Goal: Task Accomplishment & Management: Manage account settings

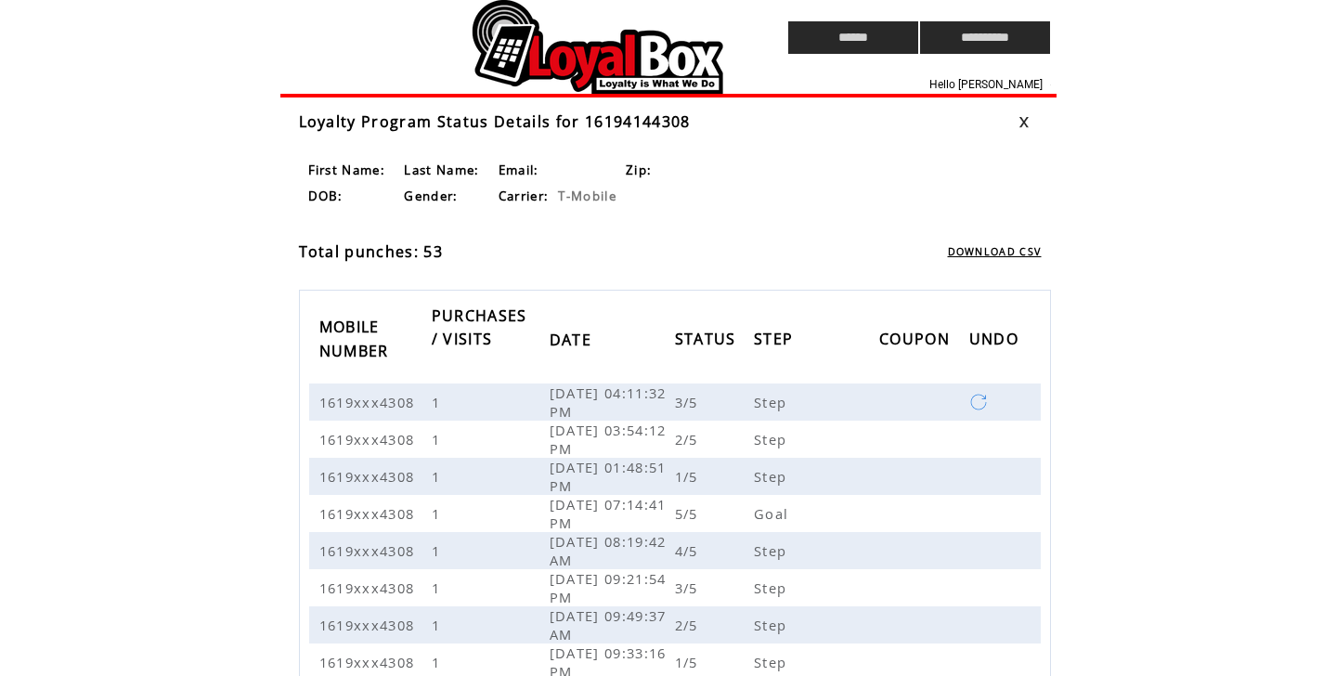
click at [539, 73] on td at bounding box center [499, 37] width 439 height 75
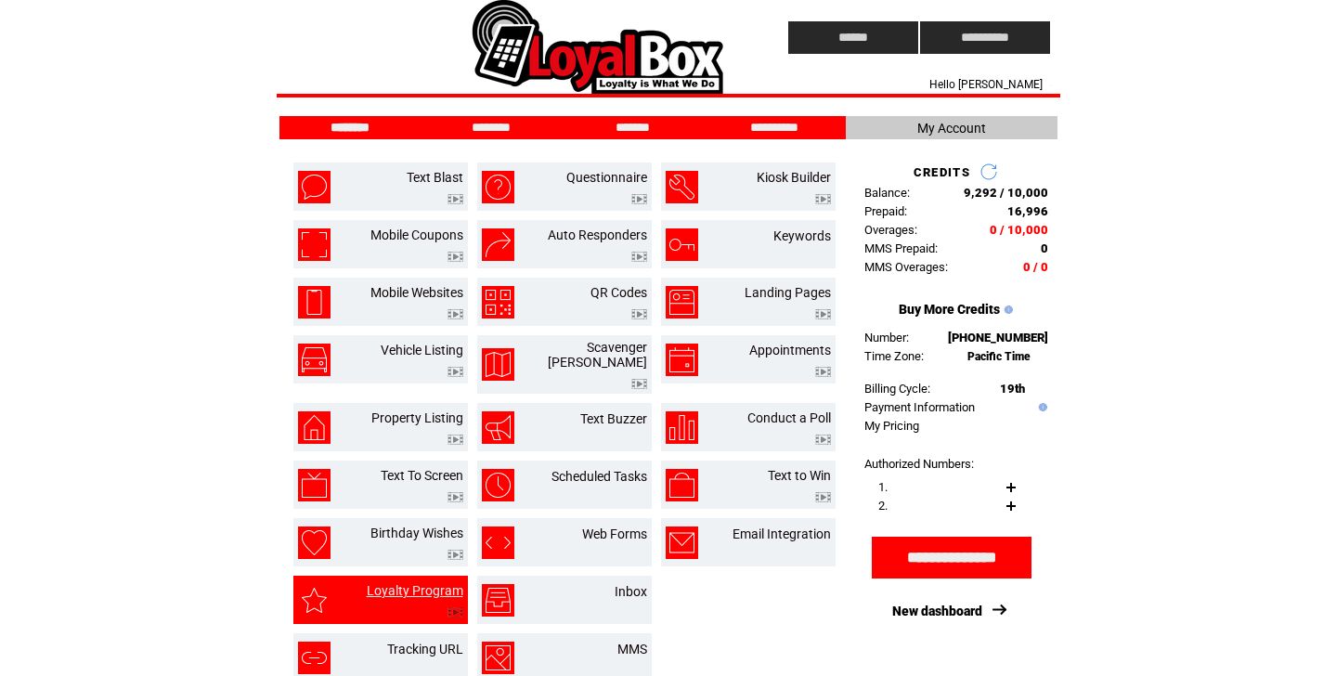
click at [412, 583] on link "Loyalty Program" at bounding box center [415, 590] width 97 height 15
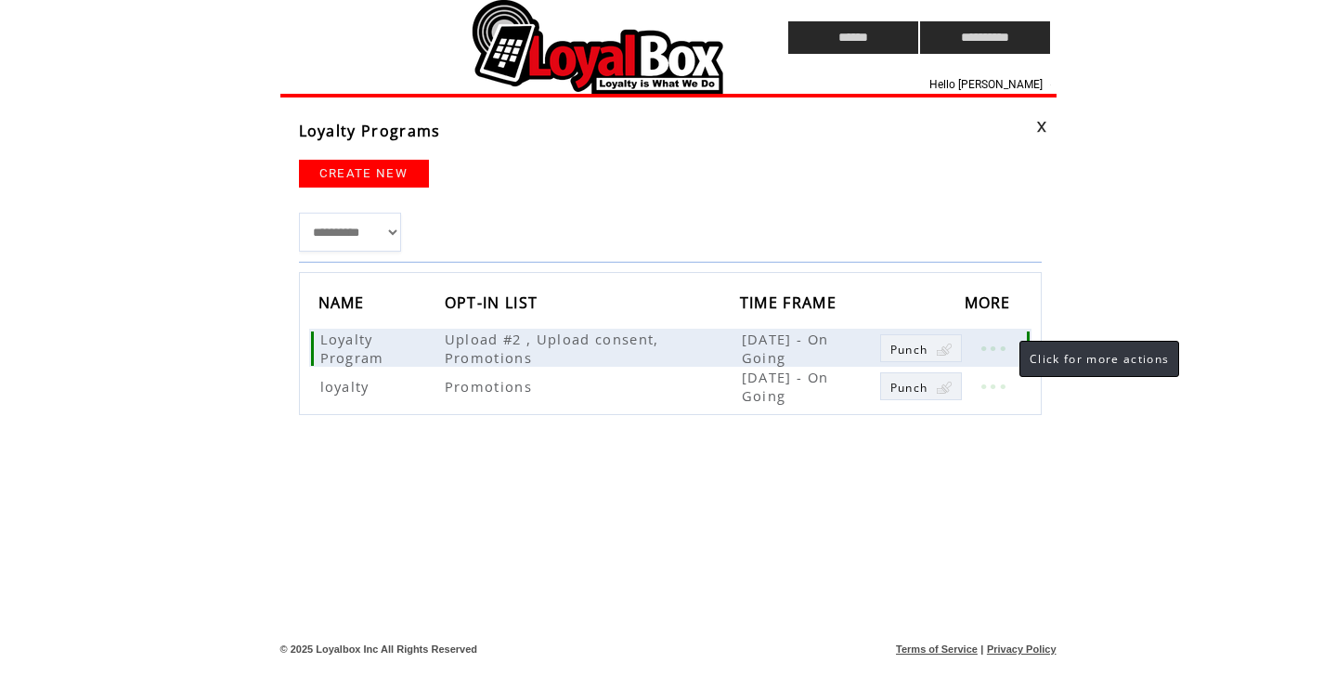
click at [1000, 343] on link at bounding box center [993, 348] width 56 height 24
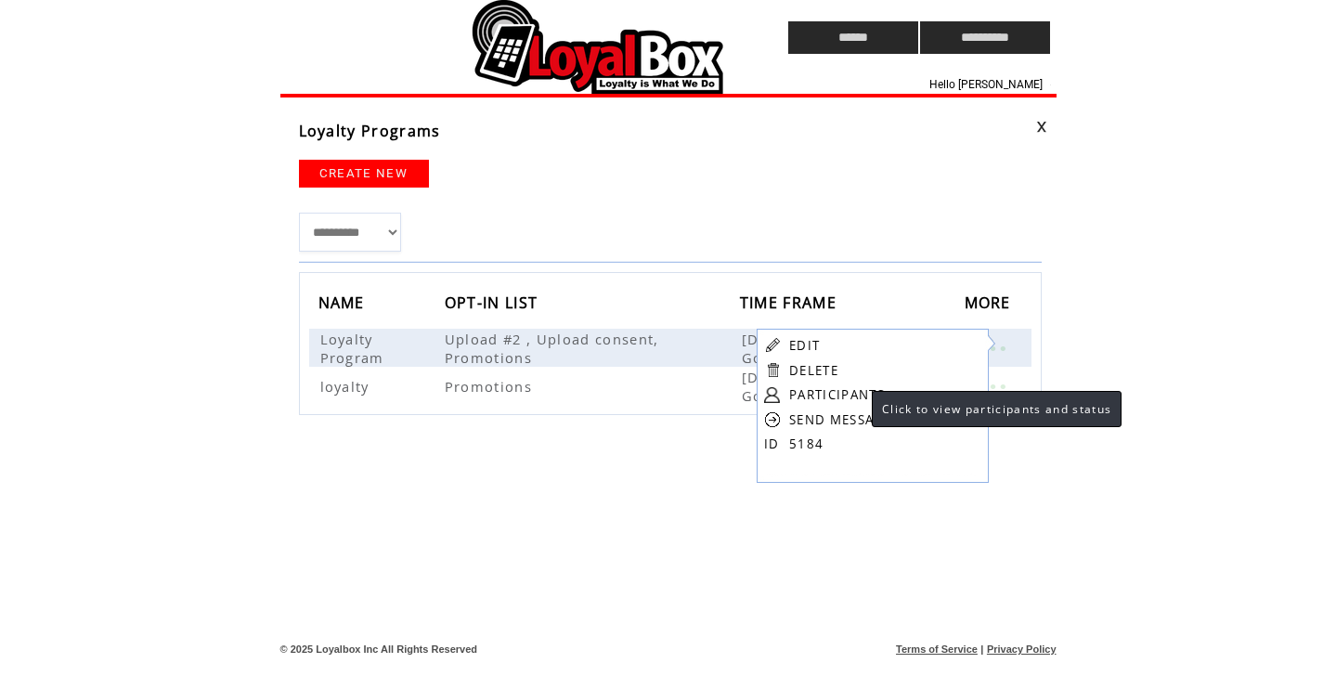
click at [853, 393] on link "PARTICIPANTS" at bounding box center [837, 394] width 96 height 17
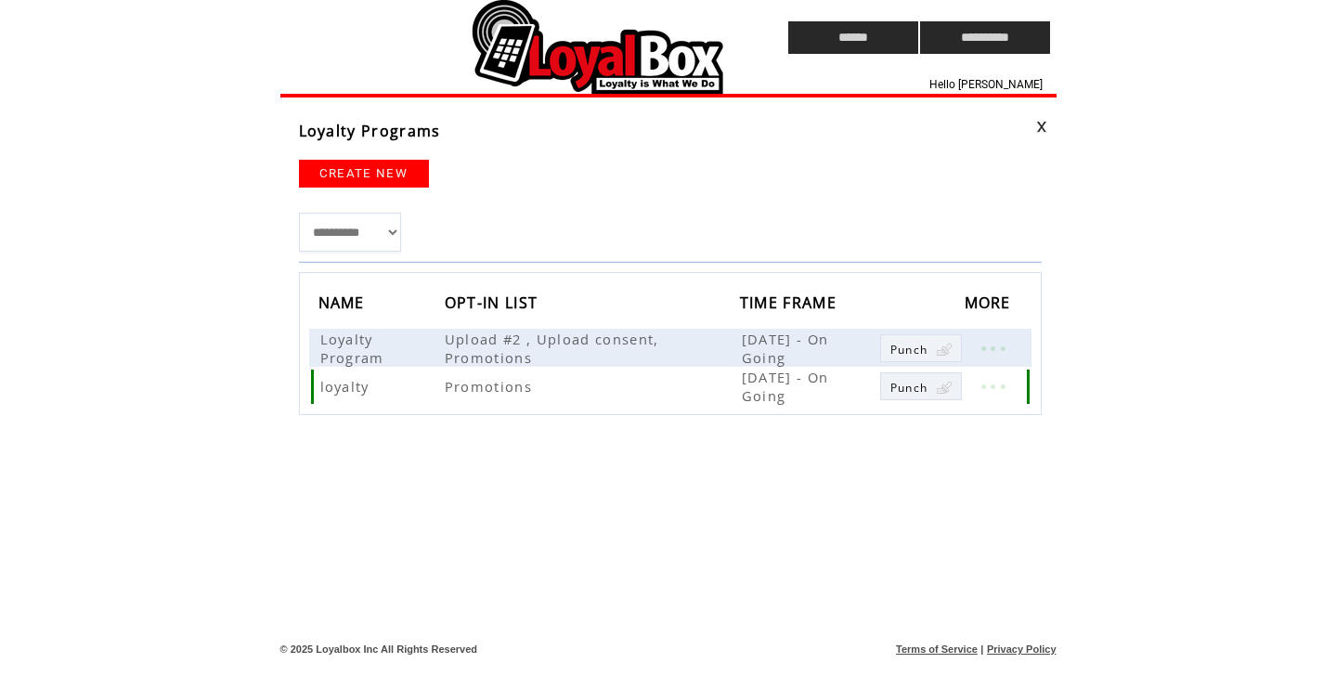
click at [814, 397] on td "Sep 13, 2024 - On Going" at bounding box center [809, 386] width 138 height 38
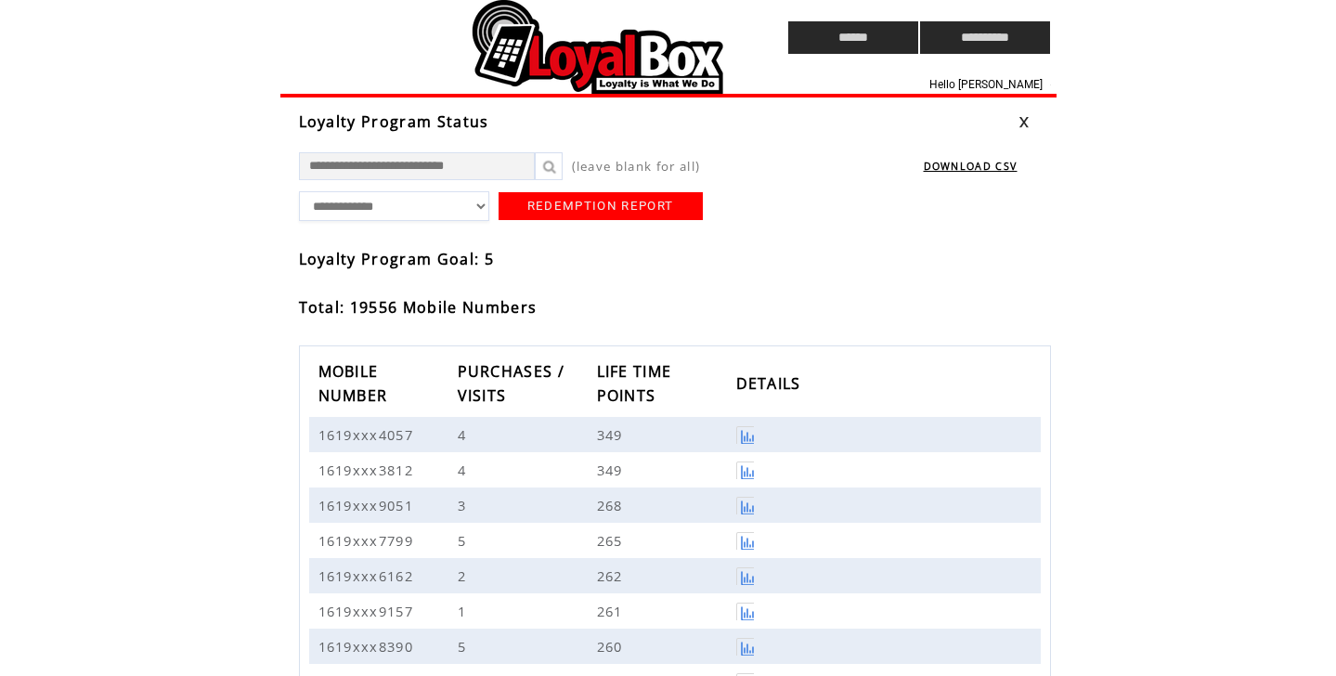
click at [414, 165] on input "text" at bounding box center [417, 166] width 236 height 28
type input "**********"
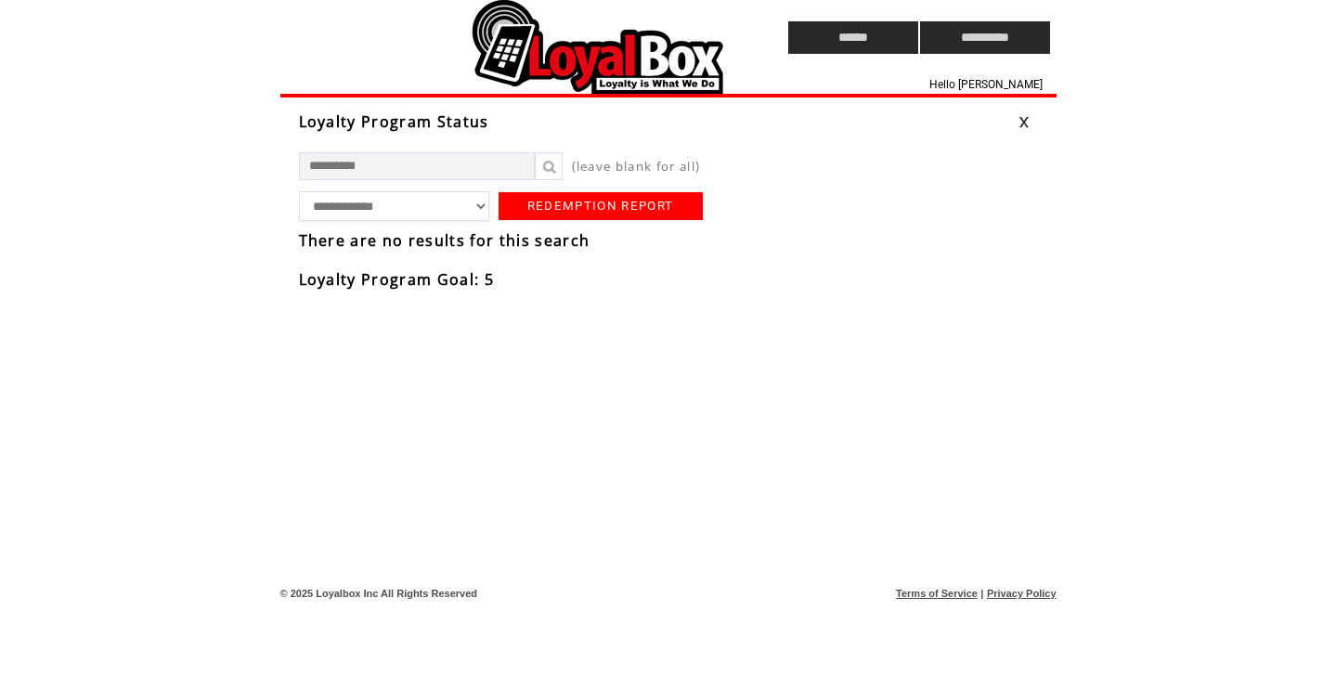
click at [149, 188] on html "**********" at bounding box center [668, 338] width 1336 height 676
click at [560, 213] on link "REDEMPTION REPORT" at bounding box center [601, 206] width 204 height 28
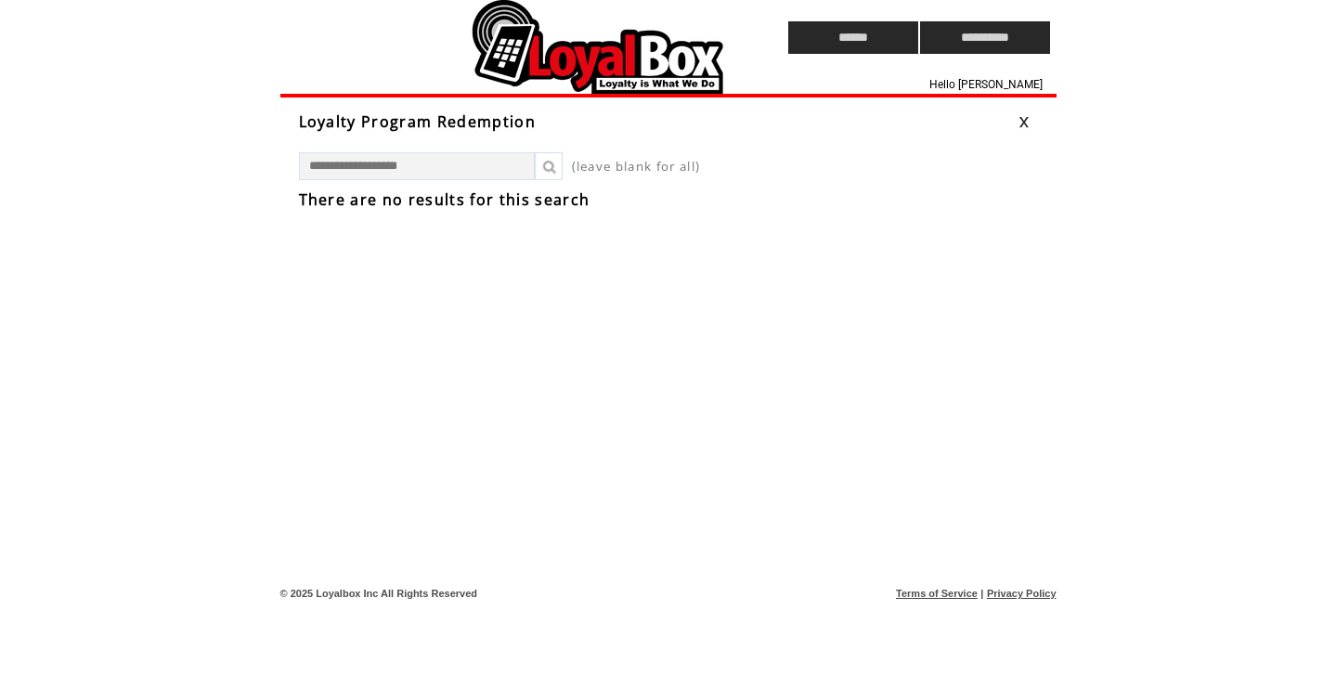
click at [1026, 123] on link at bounding box center [1024, 122] width 11 height 12
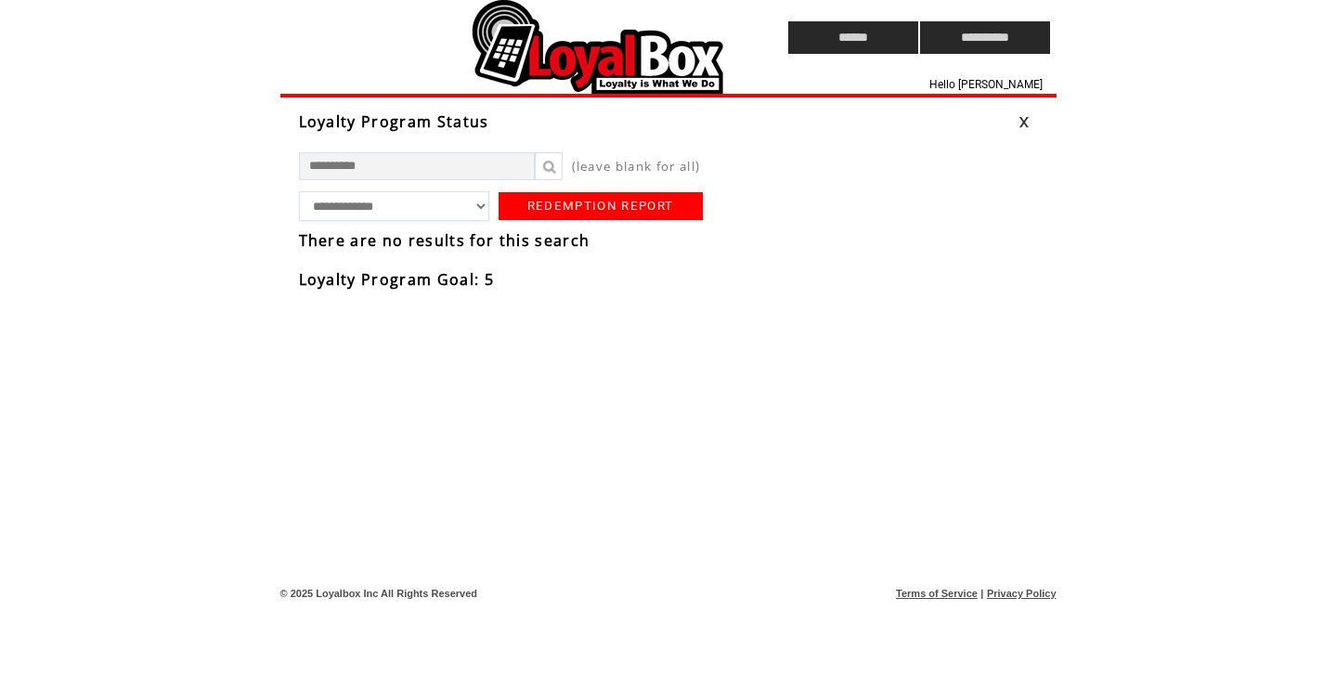
click at [535, 45] on td at bounding box center [499, 37] width 439 height 75
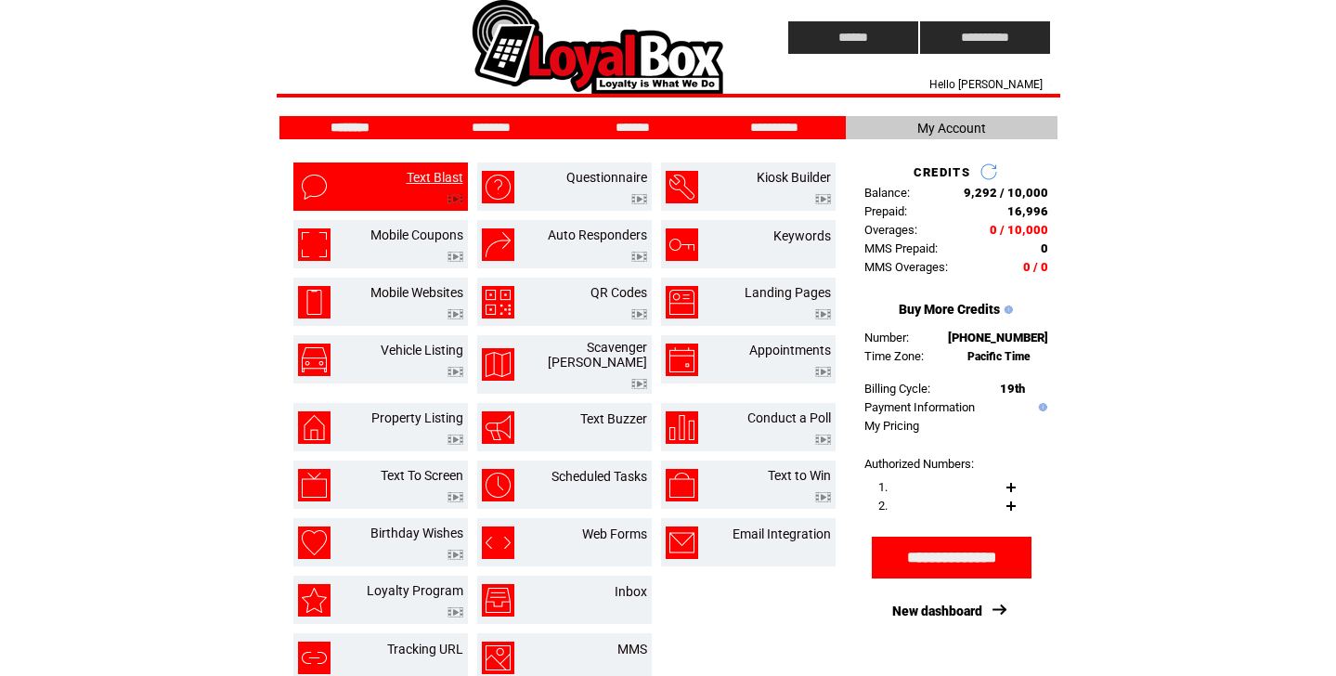
click at [432, 177] on link "Text Blast" at bounding box center [435, 177] width 57 height 15
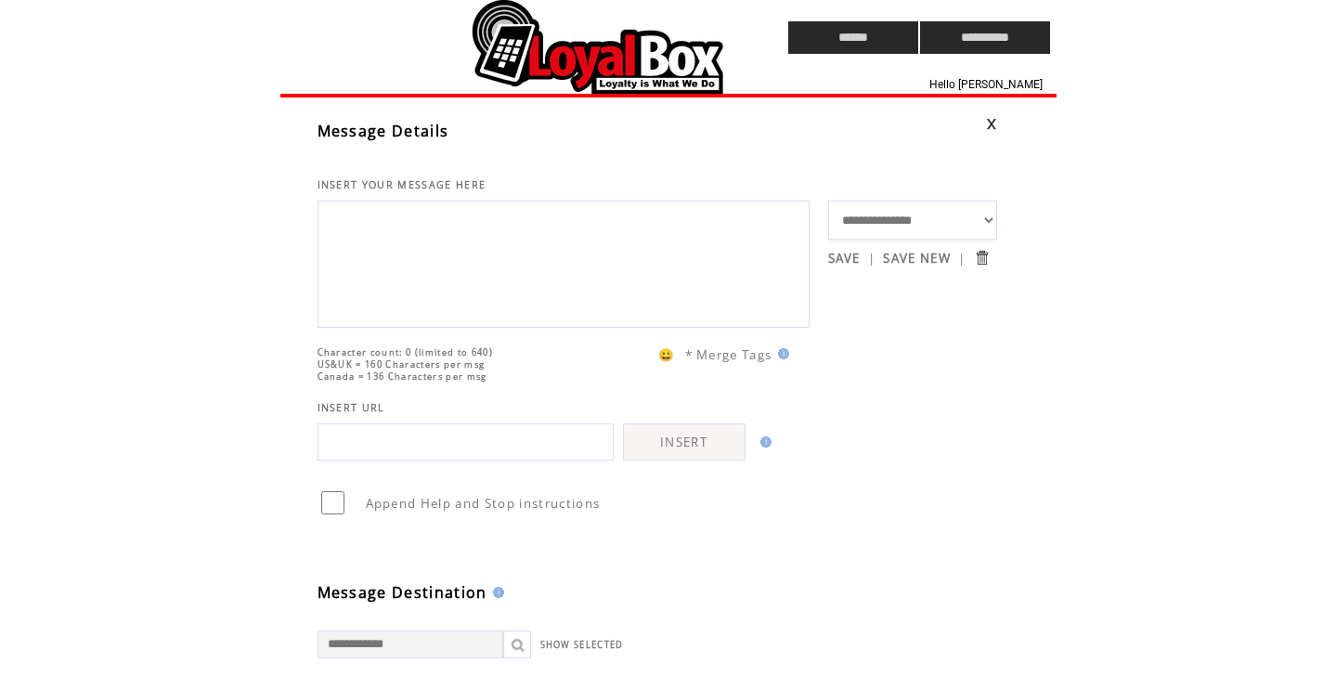
click at [624, 54] on td at bounding box center [499, 37] width 439 height 75
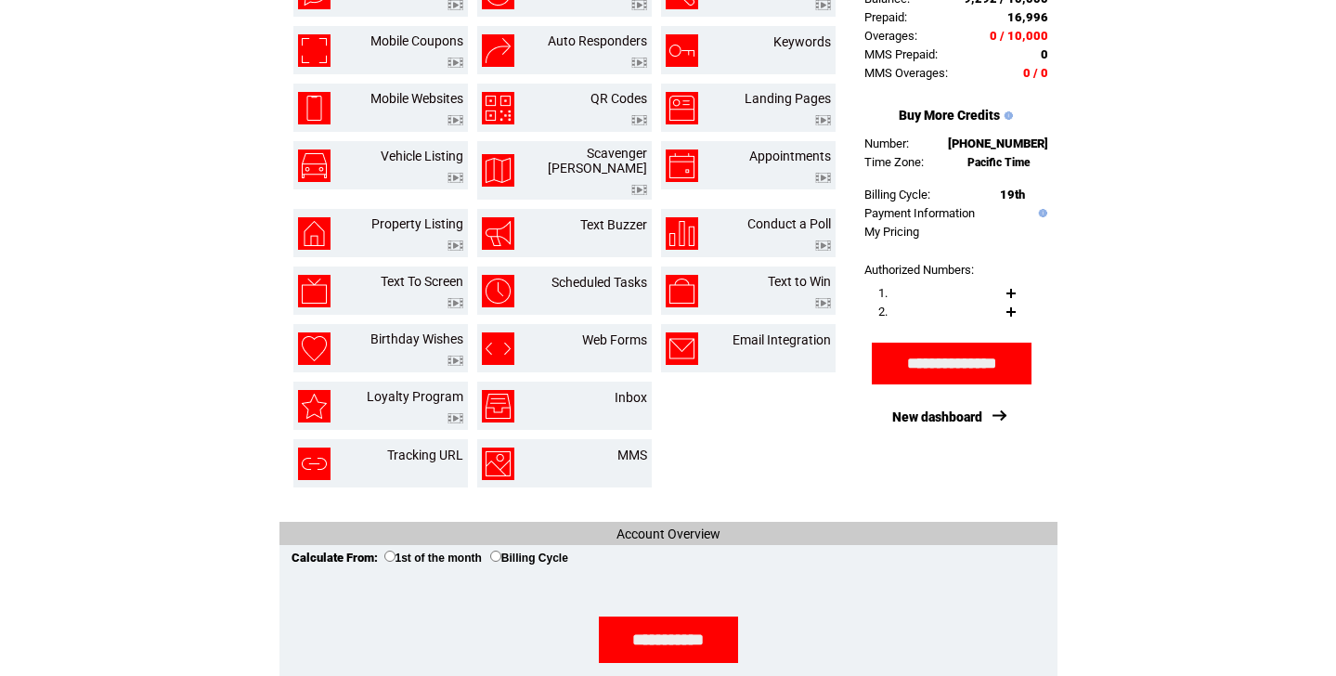
scroll to position [199, 0]
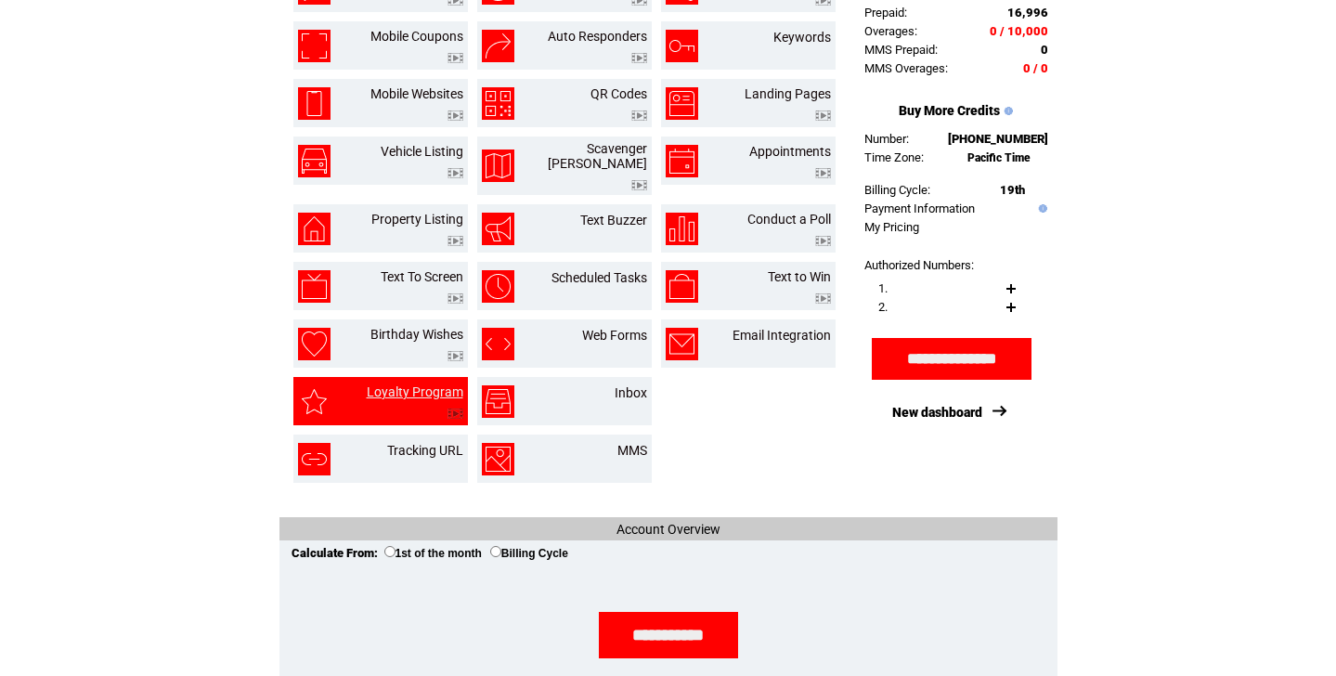
click at [410, 386] on link "Loyalty Program" at bounding box center [415, 391] width 97 height 15
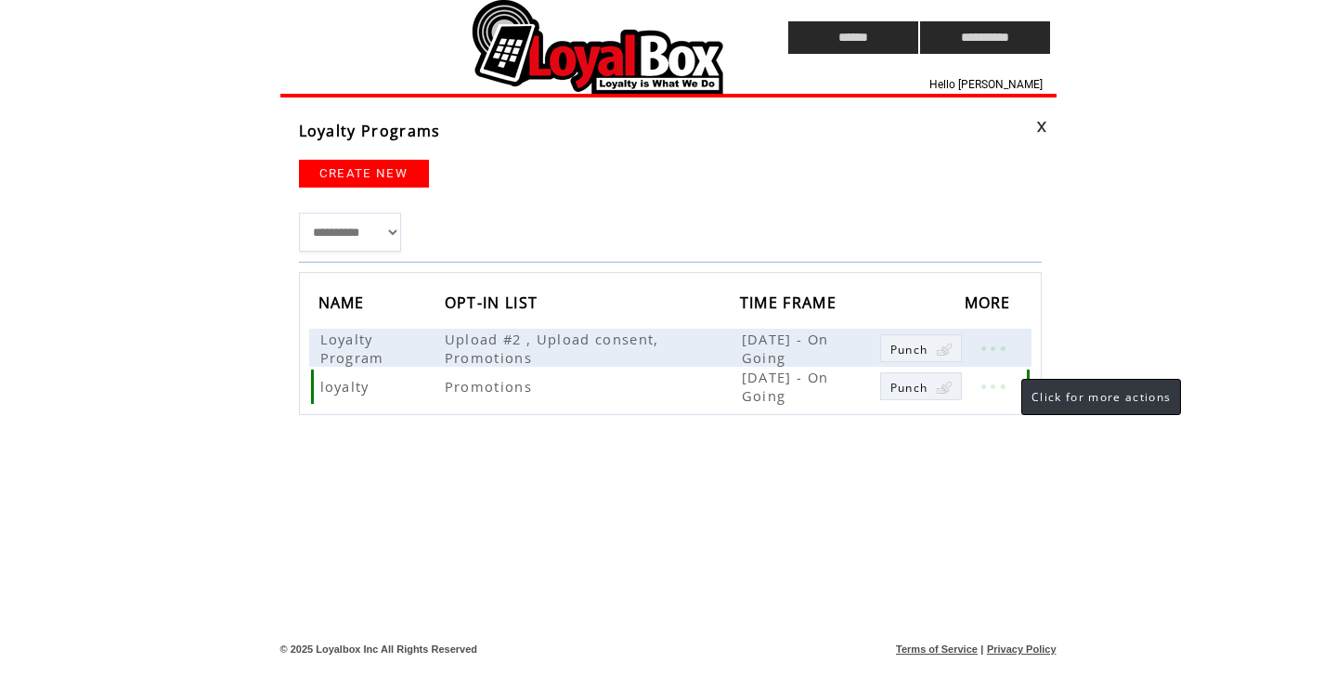
click at [995, 384] on link at bounding box center [993, 386] width 56 height 24
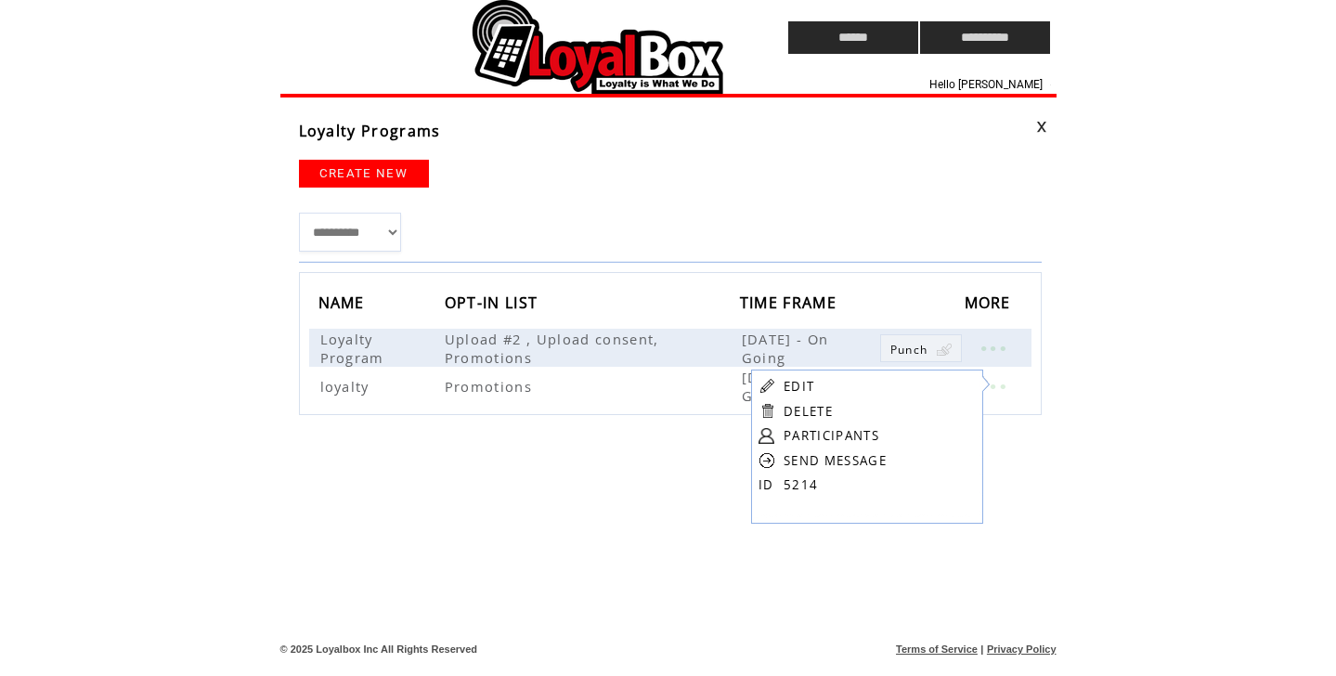
click at [880, 439] on td "PARTICIPANTS" at bounding box center [835, 435] width 103 height 17
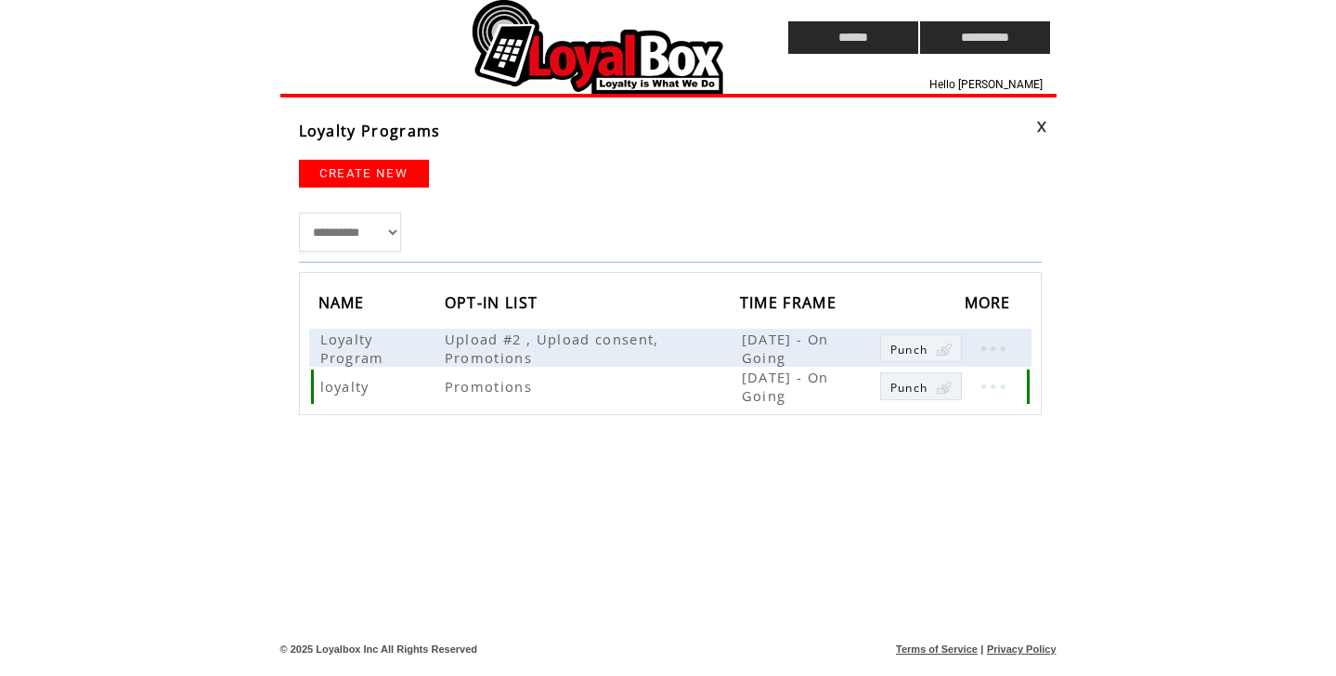
click at [994, 386] on link at bounding box center [993, 386] width 56 height 24
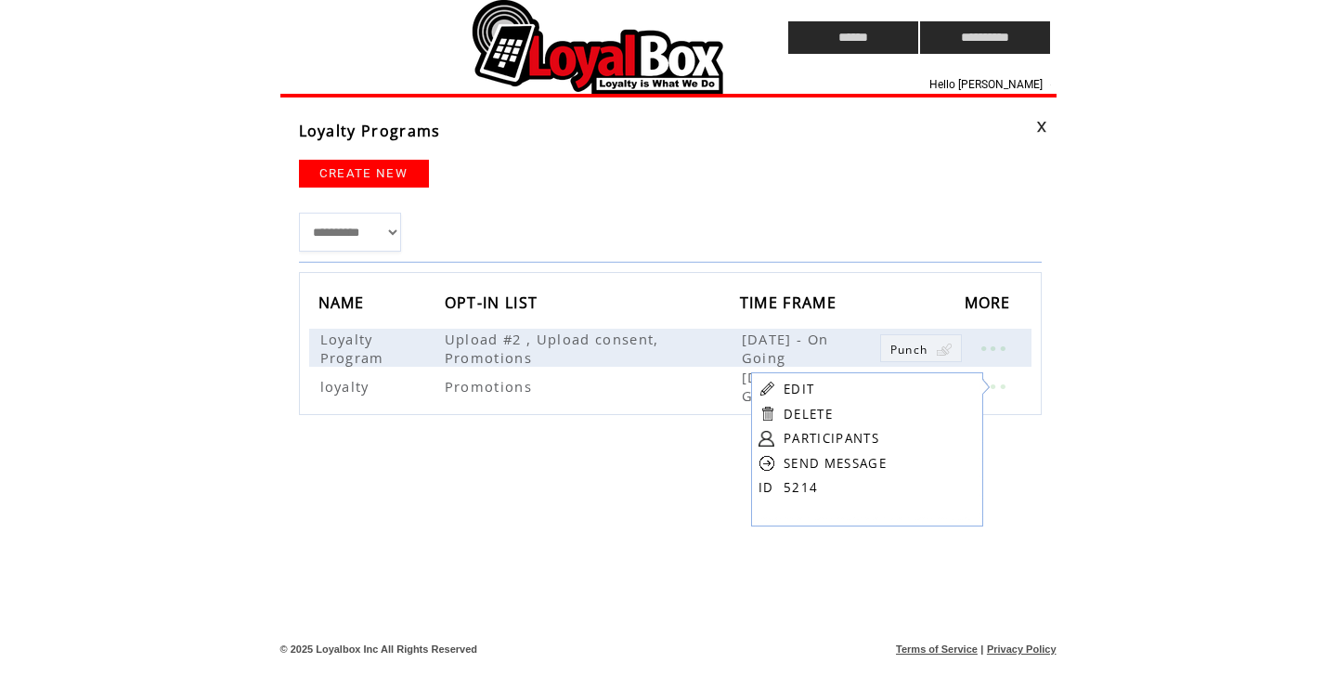
click at [799, 432] on link "PARTICIPANTS" at bounding box center [832, 438] width 96 height 17
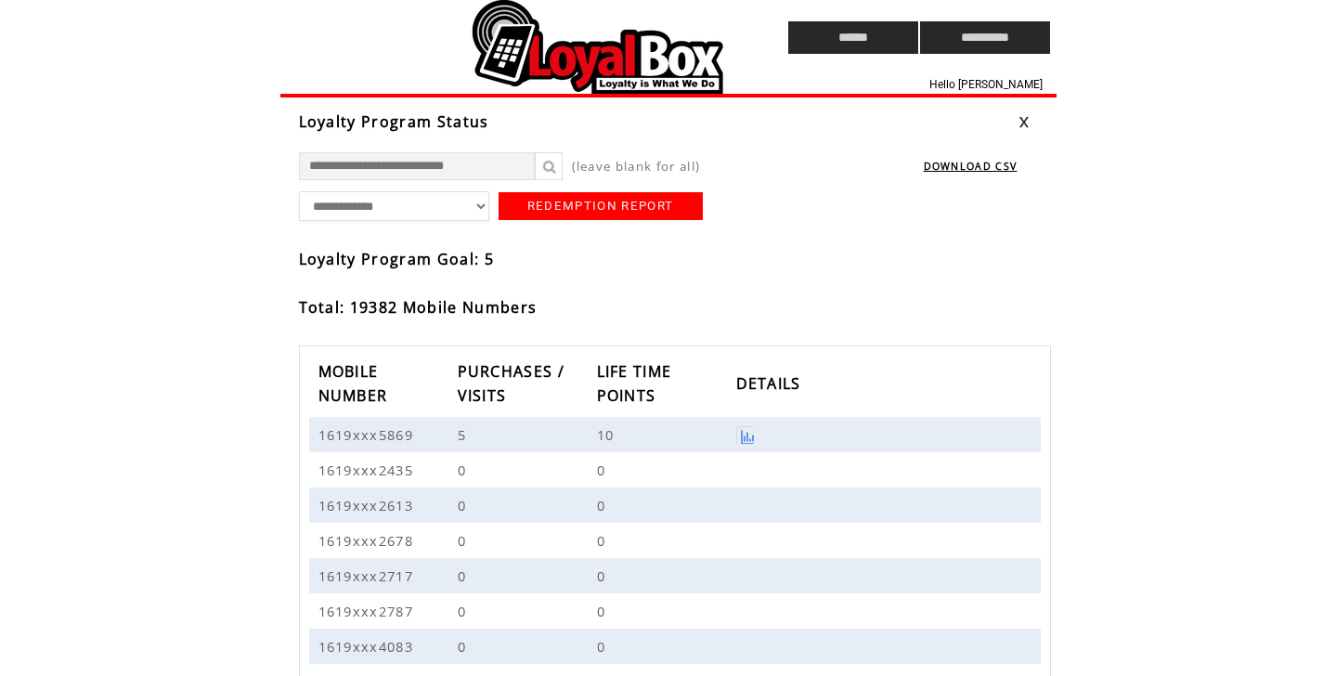
click at [400, 176] on input "text" at bounding box center [417, 166] width 236 height 28
type input "**********"
